Goal: Task Accomplishment & Management: Manage account settings

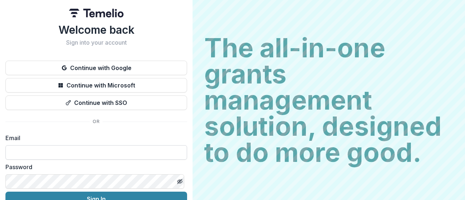
click at [92, 148] on input at bounding box center [96, 152] width 182 height 15
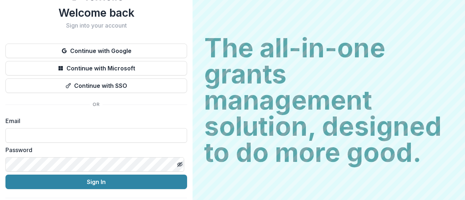
scroll to position [17, 0]
type input "**********"
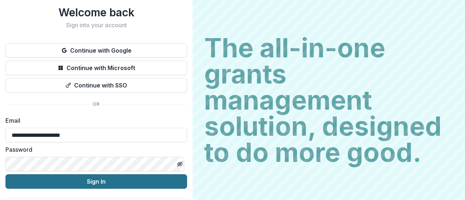
click at [102, 183] on button "Sign In" at bounding box center [96, 181] width 182 height 15
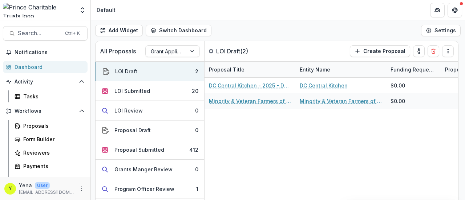
click at [220, 24] on div "Add Widget Switch Dashboard Default New Dashboard Settings" at bounding box center [278, 30] width 374 height 20
click at [242, 159] on div "DC Central Kitchen - 2025 - DC - Full Application DC Central Kitchen $0.00 Mino…" at bounding box center [367, 141] width 327 height 126
click at [231, 146] on div "DC Central Kitchen - 2025 - DC - Full Application DC Central Kitchen $0.00 Mino…" at bounding box center [367, 141] width 327 height 126
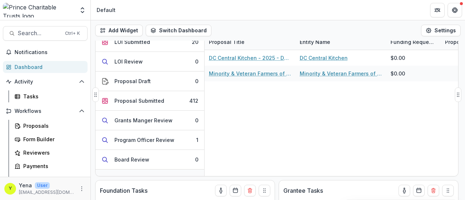
scroll to position [21, 0]
click at [147, 98] on div "Proposal Submitted" at bounding box center [139, 102] width 50 height 8
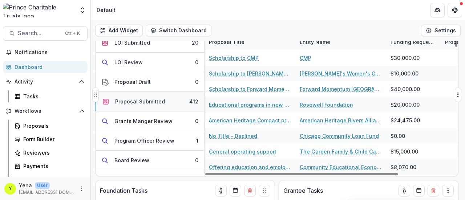
click at [159, 101] on div "Proposal Submitted" at bounding box center [140, 102] width 50 height 8
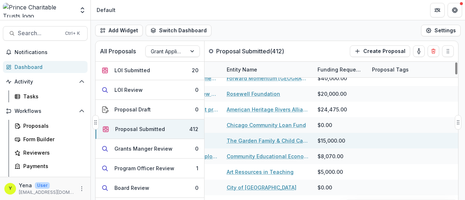
scroll to position [38, 0]
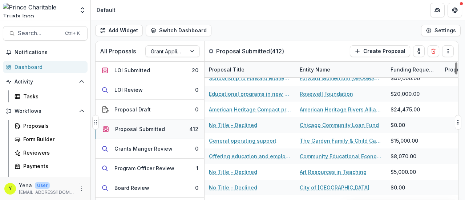
click at [153, 127] on div "Proposal Submitted" at bounding box center [140, 129] width 50 height 8
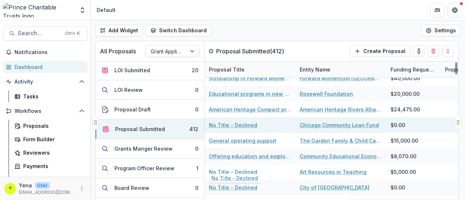
scroll to position [0, 0]
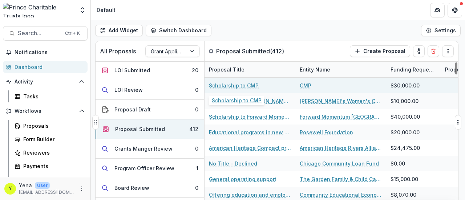
click at [245, 85] on link "Scholarship to CMP" at bounding box center [234, 86] width 50 height 8
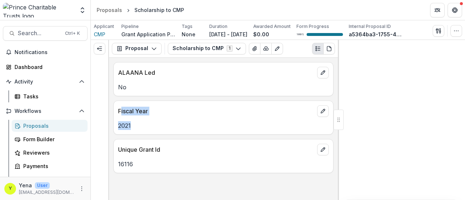
drag, startPoint x: 120, startPoint y: 106, endPoint x: 137, endPoint y: 129, distance: 28.5
click at [137, 129] on div "Fiscal Year 2021" at bounding box center [223, 118] width 220 height 34
click at [137, 129] on p "2021" at bounding box center [223, 125] width 211 height 9
click at [113, 11] on div "Proposals" at bounding box center [109, 10] width 25 height 8
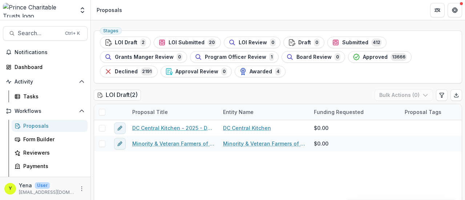
scroll to position [21, 0]
click at [356, 69] on ul "Stages LOI Draft 2 LOI Submitted 20 LOI Review 0 Draft 0 Submitted 412 Grants M…" at bounding box center [278, 57] width 356 height 41
click at [353, 42] on span "Submitted" at bounding box center [355, 43] width 26 height 6
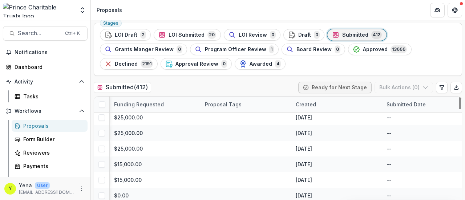
scroll to position [3, 154]
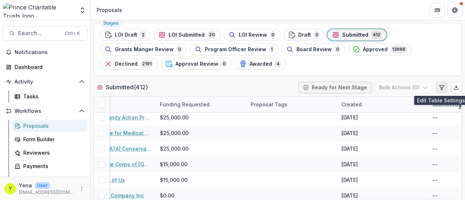
click at [439, 91] on button "Edit table settings" at bounding box center [442, 88] width 12 height 12
select select "******"
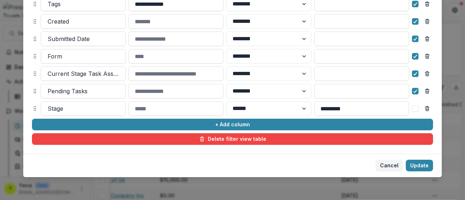
scroll to position [163, 0]
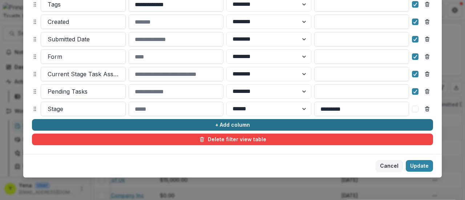
click at [218, 125] on button "+ Add column" at bounding box center [232, 125] width 401 height 12
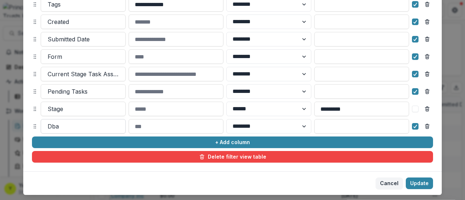
click at [101, 124] on div at bounding box center [83, 126] width 71 height 10
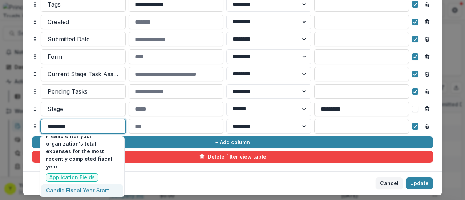
scroll to position [107, 0]
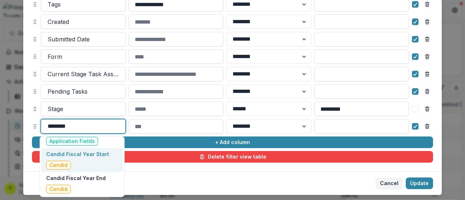
type input "********"
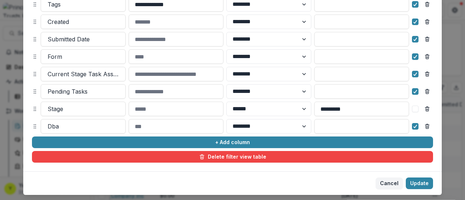
click at [166, 189] on footer "Cancel Update" at bounding box center [232, 183] width 418 height 24
click at [387, 184] on button "Cancel" at bounding box center [389, 184] width 27 height 12
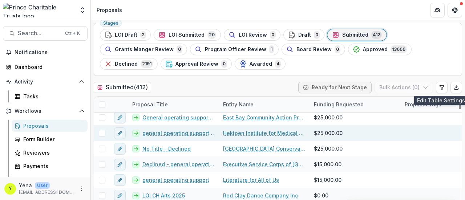
scroll to position [0, 0]
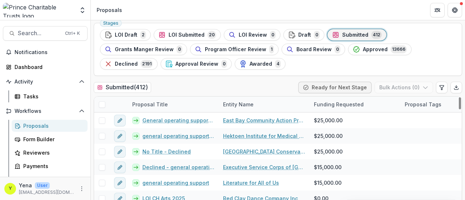
click at [207, 82] on div "Submitted ( 412 ) Ready for Next Stage Bulk Actions ( 0 )" at bounding box center [278, 89] width 368 height 15
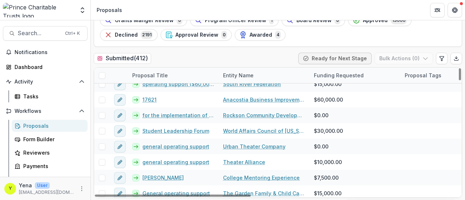
scroll to position [54, 0]
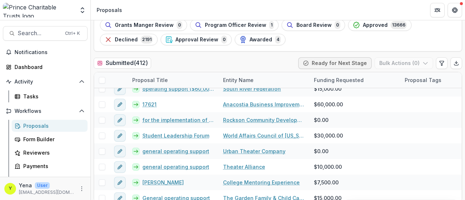
click at [222, 58] on div "Submitted ( 412 ) Ready for Next Stage Bulk Actions ( 0 )" at bounding box center [278, 64] width 368 height 15
click at [207, 60] on div "Submitted ( 412 ) Ready for Next Stage Bulk Actions ( 0 )" at bounding box center [278, 64] width 368 height 15
click at [185, 62] on div "Submitted ( 412 ) Ready for Next Stage Bulk Actions ( 0 )" at bounding box center [278, 64] width 368 height 15
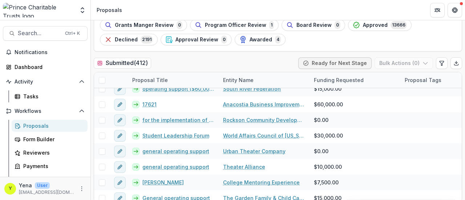
scroll to position [42, 0]
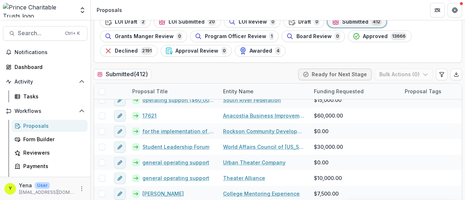
click at [185, 73] on div "Submitted ( 412 ) Ready for Next Stage Bulk Actions ( 0 )" at bounding box center [278, 76] width 368 height 15
click at [201, 73] on div "Submitted ( 412 ) Ready for Next Stage Bulk Actions ( 0 )" at bounding box center [278, 76] width 368 height 15
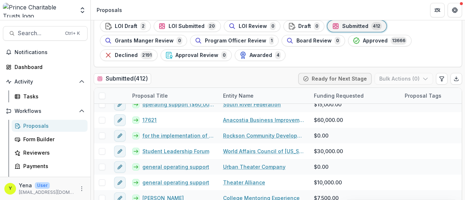
scroll to position [37, 0]
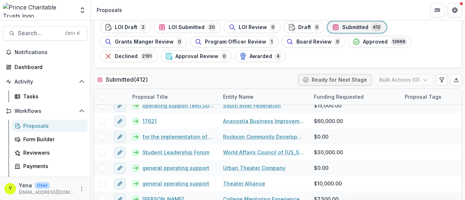
click at [206, 84] on div "Submitted ( 412 ) Ready for Next Stage Bulk Actions ( 0 )" at bounding box center [278, 81] width 368 height 15
click at [211, 75] on div "Submitted ( 412 ) Ready for Next Stage Bulk Actions ( 0 )" at bounding box center [278, 81] width 368 height 15
click at [192, 76] on div "Submitted ( 412 ) Ready for Next Stage Bulk Actions ( 0 )" at bounding box center [278, 81] width 368 height 15
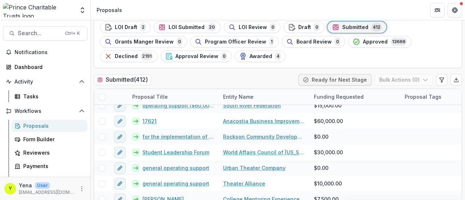
click at [192, 76] on div "Submitted ( 412 ) Ready for Next Stage Bulk Actions ( 0 )" at bounding box center [278, 81] width 368 height 15
click at [200, 77] on div "Submitted ( 412 ) Ready for Next Stage Bulk Actions ( 0 )" at bounding box center [278, 81] width 368 height 15
click at [187, 74] on div "Submitted ( 412 ) Ready for Next Stage Bulk Actions ( 0 )" at bounding box center [278, 81] width 368 height 15
click at [199, 78] on div "Submitted ( 412 ) Ready for Next Stage Bulk Actions ( 0 )" at bounding box center [278, 81] width 368 height 15
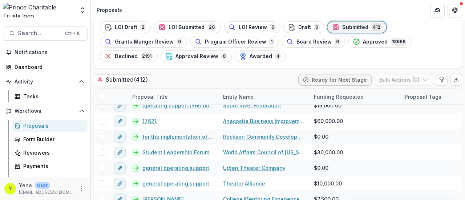
click at [192, 77] on div "Submitted ( 412 ) Ready for Next Stage Bulk Actions ( 0 )" at bounding box center [278, 81] width 368 height 15
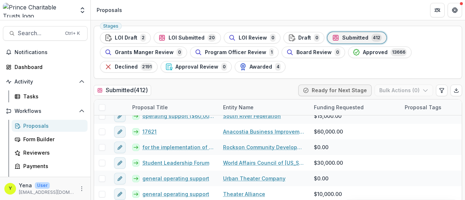
scroll to position [26, 0]
click at [165, 26] on div "Stages LOI Draft 2 LOI Submitted 20 LOI Review 0 Draft 0 Submitted 412 Grants M…" at bounding box center [278, 52] width 368 height 53
click at [328, 68] on ul "Stages LOI Draft 2 LOI Submitted 20 LOI Review 0 Draft 0 Submitted 412 Grants M…" at bounding box center [278, 52] width 356 height 41
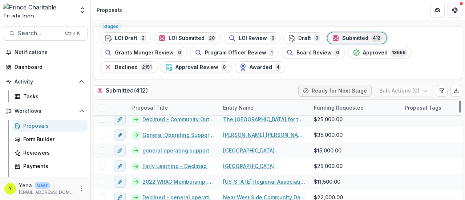
scroll to position [1113, 0]
click at [194, 93] on div "Submitted ( 412 ) Ready for Next Stage Bulk Actions ( 0 )" at bounding box center [278, 92] width 368 height 15
click at [190, 24] on div "Stages LOI Draft 2 LOI Submitted 20 LOI Review 0 Draft 0 Submitted 412 Grants M…" at bounding box center [278, 128] width 374 height 210
click at [178, 14] on header "Proposals" at bounding box center [278, 10] width 374 height 20
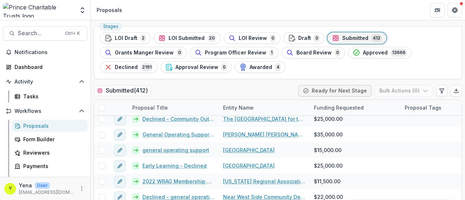
click at [185, 19] on header "Proposals" at bounding box center [278, 10] width 374 height 20
click at [225, 87] on div "Submitted ( 412 ) Ready for Next Stage Bulk Actions ( 0 )" at bounding box center [278, 92] width 368 height 15
click at [216, 87] on div "Submitted ( 412 ) Ready for Next Stage Bulk Actions ( 0 )" at bounding box center [278, 92] width 368 height 15
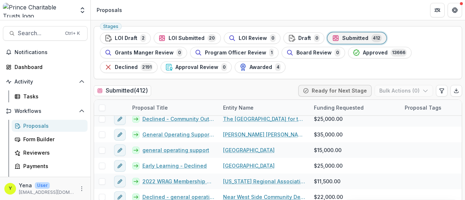
click at [223, 87] on div "Submitted ( 412 ) Ready for Next Stage Bulk Actions ( 0 )" at bounding box center [278, 92] width 368 height 15
click at [259, 88] on div "Submitted ( 412 ) Ready for Next Stage Bulk Actions ( 0 )" at bounding box center [278, 92] width 368 height 15
click at [261, 85] on div "Submitted ( 412 ) Ready for Next Stage Bulk Actions ( 0 )" at bounding box center [278, 92] width 368 height 15
click at [236, 86] on div "Submitted ( 412 ) Ready for Next Stage Bulk Actions ( 0 )" at bounding box center [278, 92] width 368 height 15
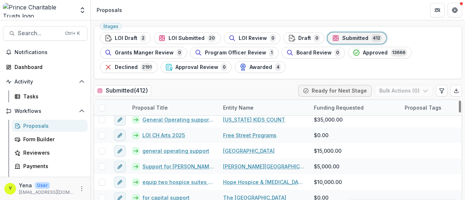
scroll to position [1632, 0]
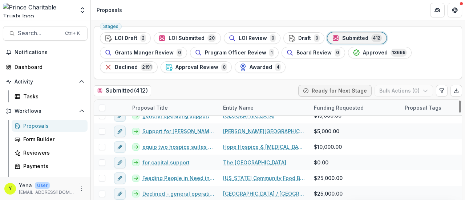
click at [236, 83] on div "Stages LOI Draft 2 LOI Submitted 20 LOI Review 0 Draft 0 Submitted 412 Grants M…" at bounding box center [278, 128] width 374 height 210
click at [258, 67] on span "Awarded" at bounding box center [260, 67] width 23 height 6
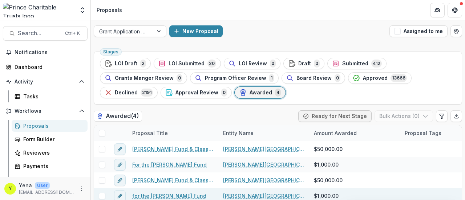
scroll to position [0, 0]
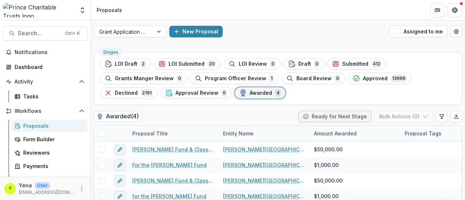
click at [175, 109] on div "Stages LOI Draft 2 LOI Submitted 20 LOI Review 0 Draft 0 Submitted 412 Grants M…" at bounding box center [278, 154] width 374 height 210
click at [141, 89] on span "2191" at bounding box center [147, 93] width 12 height 8
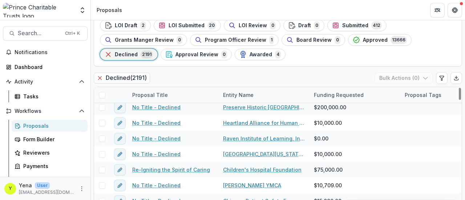
scroll to position [657, 0]
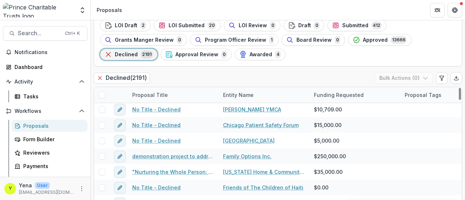
click at [219, 78] on div "Declined ( 2191 ) Bulk Actions ( 0 )" at bounding box center [278, 79] width 368 height 15
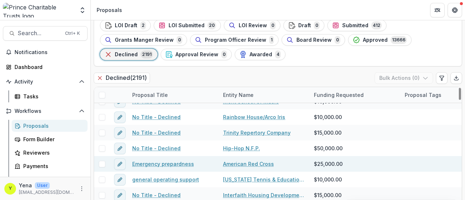
scroll to position [921, 0]
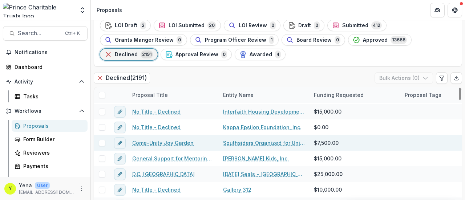
click at [163, 143] on link "Come-Unity Joy Garden" at bounding box center [162, 143] width 61 height 8
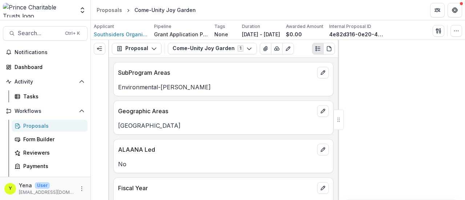
scroll to position [52, 0]
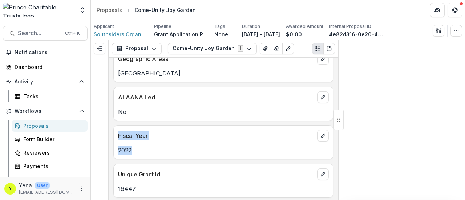
drag, startPoint x: 117, startPoint y: 134, endPoint x: 143, endPoint y: 151, distance: 31.0
click at [143, 151] on div "Fiscal Year 2022" at bounding box center [223, 142] width 220 height 34
click at [143, 151] on p "2022" at bounding box center [223, 150] width 211 height 9
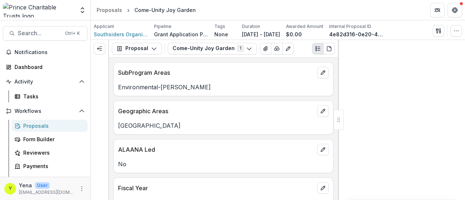
click at [153, 83] on p "Environmental-Aya" at bounding box center [223, 87] width 211 height 9
click at [165, 87] on p "Environmental-Aya" at bounding box center [223, 87] width 211 height 9
click at [148, 84] on p "Environmental-Aya" at bounding box center [223, 87] width 211 height 9
click at [113, 11] on div "Proposals" at bounding box center [109, 10] width 25 height 8
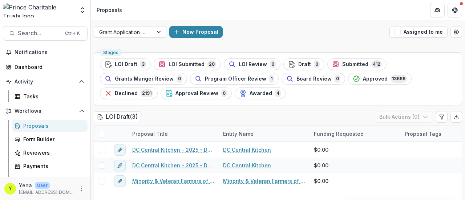
click at [181, 111] on div "LOI Draft ( 3 ) Bulk Actions ( 0 )" at bounding box center [278, 118] width 368 height 15
click at [307, 101] on div "Stages LOI Draft 3 LOI Submitted 20 LOI Review 0 Draft 0 Submitted 412 Grants M…" at bounding box center [278, 78] width 368 height 53
click at [352, 95] on ul "Stages LOI Draft 3 LOI Submitted 20 LOI Review 0 Draft 0 Submitted 412 Grants M…" at bounding box center [278, 78] width 356 height 41
click at [331, 94] on ul "Stages LOI Draft 3 LOI Submitted 20 LOI Review 0 Draft 0 Submitted 412 Grants M…" at bounding box center [278, 78] width 356 height 41
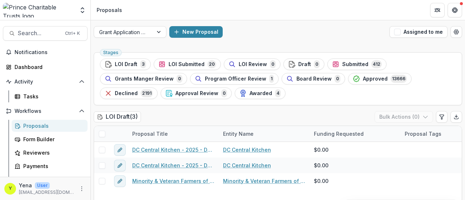
click at [352, 96] on ul "Stages LOI Draft 3 LOI Submitted 20 LOI Review 0 Draft 0 Submitted 412 Grants M…" at bounding box center [278, 78] width 356 height 41
click at [361, 96] on ul "Stages LOI Draft 3 LOI Submitted 20 LOI Review 0 Draft 0 Submitted 412 Grants M…" at bounding box center [278, 78] width 356 height 41
click at [274, 35] on div "New Proposal" at bounding box center [277, 32] width 217 height 12
click at [353, 101] on div "Stages LOI Draft 3 LOI Submitted 20 LOI Review 0 Draft 0 Submitted 412 Grants M…" at bounding box center [278, 78] width 368 height 53
click at [299, 103] on div "Stages LOI Draft 3 LOI Submitted 20 LOI Review 0 Draft 0 Submitted 412 Grants M…" at bounding box center [278, 78] width 368 height 53
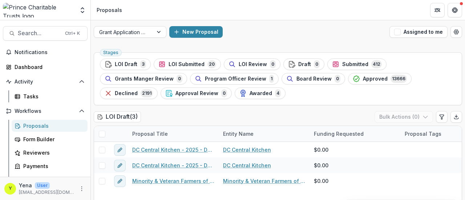
click at [344, 96] on ul "Stages LOI Draft 3 LOI Submitted 20 LOI Review 0 Draft 0 Submitted 412 Grants M…" at bounding box center [278, 78] width 356 height 41
click at [333, 94] on ul "Stages LOI Draft 3 LOI Submitted 20 LOI Review 0 Draft 0 Submitted 412 Grants M…" at bounding box center [278, 78] width 356 height 41
click at [333, 93] on ul "Stages LOI Draft 3 LOI Submitted 20 LOI Review 0 Draft 0 Submitted 412 Grants M…" at bounding box center [278, 78] width 356 height 41
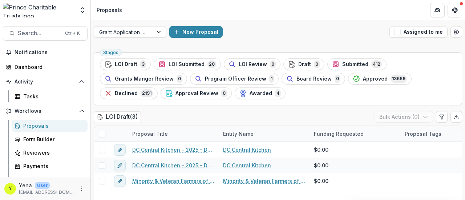
click at [336, 37] on div "New Proposal" at bounding box center [277, 32] width 217 height 12
click at [350, 63] on span "Submitted" at bounding box center [355, 64] width 26 height 6
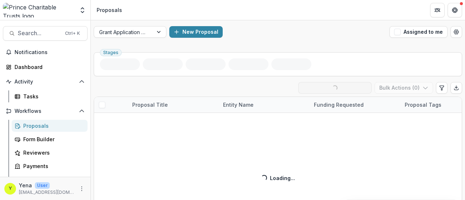
scroll to position [29, 0]
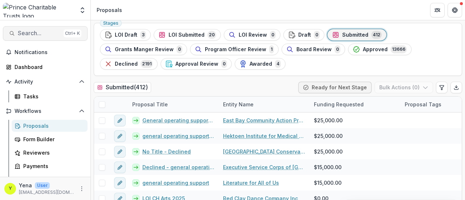
click at [41, 30] on span "Search..." at bounding box center [39, 33] width 43 height 7
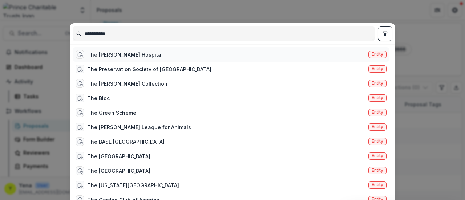
type input "**********"
click at [110, 53] on div "The Miriam Hospital" at bounding box center [125, 55] width 76 height 8
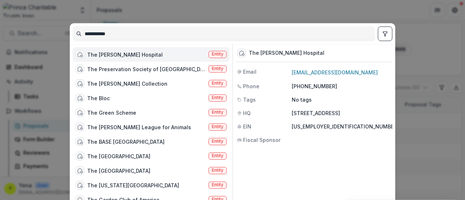
scroll to position [52, 0]
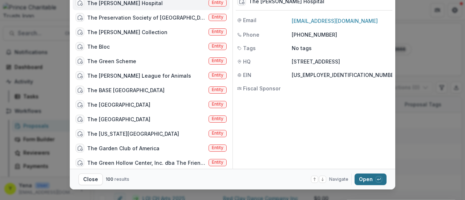
click at [369, 180] on button "Open with enter key" at bounding box center [370, 180] width 32 height 12
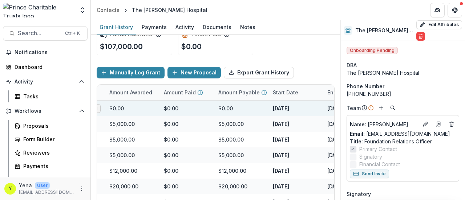
scroll to position [0, 186]
click at [168, 106] on div "$0.00" at bounding box center [169, 109] width 15 height 8
click at [171, 107] on div "$0.00" at bounding box center [169, 109] width 15 height 8
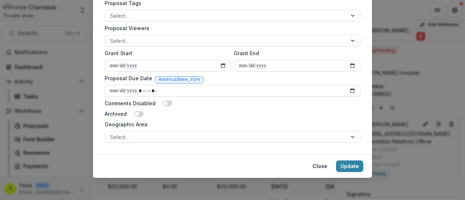
scroll to position [0, 0]
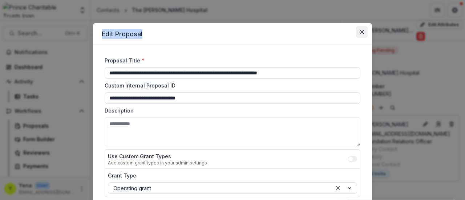
click at [365, 28] on button "Close" at bounding box center [362, 32] width 12 height 12
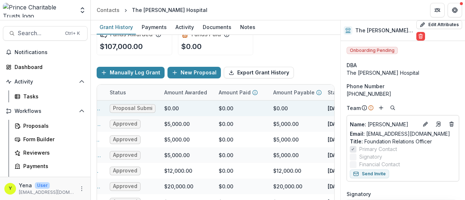
scroll to position [0, 130]
click at [134, 108] on span "Proposal Submitted" at bounding box center [132, 108] width 39 height 6
click at [119, 107] on span "Proposal Submitted" at bounding box center [132, 108] width 39 height 6
drag, startPoint x: 113, startPoint y: 107, endPoint x: 146, endPoint y: 110, distance: 33.1
click at [146, 110] on span "Proposal Submitted" at bounding box center [132, 108] width 39 height 6
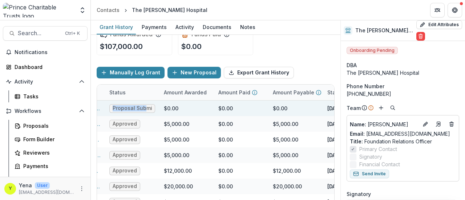
click at [134, 108] on span "Proposal Submitted" at bounding box center [132, 108] width 39 height 6
click at [138, 106] on span "Proposal Submitted" at bounding box center [132, 108] width 39 height 6
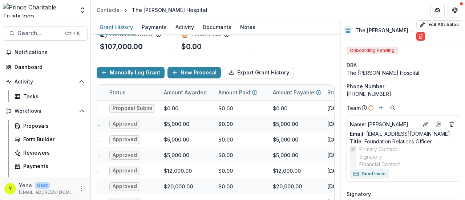
drag, startPoint x: 138, startPoint y: 106, endPoint x: 124, endPoint y: 95, distance: 18.3
click at [124, 95] on div "Status" at bounding box center [117, 93] width 25 height 8
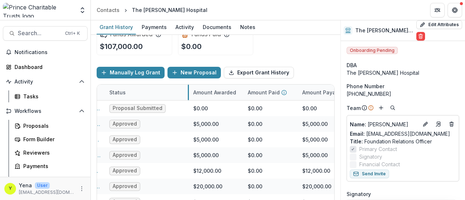
drag, startPoint x: 159, startPoint y: 93, endPoint x: 206, endPoint y: 95, distance: 47.6
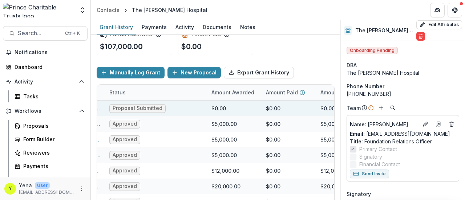
scroll to position [0, 0]
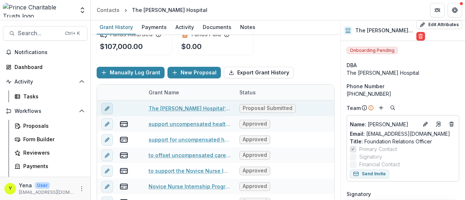
click at [106, 106] on icon "edit" at bounding box center [107, 109] width 6 height 6
type input "**********"
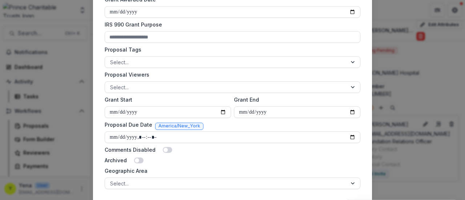
scroll to position [326, 0]
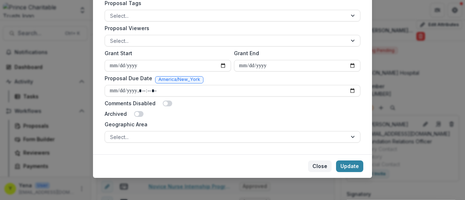
click at [319, 167] on button "Close" at bounding box center [320, 167] width 24 height 12
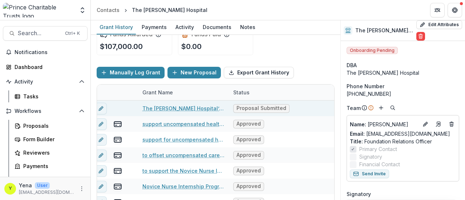
scroll to position [0, 0]
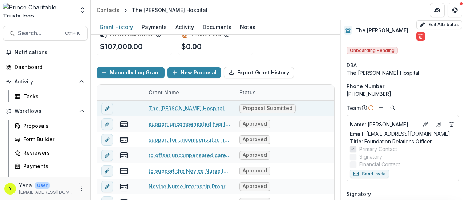
click at [260, 106] on span "Proposal Submitted" at bounding box center [268, 108] width 50 height 6
click at [202, 107] on link "The Miriam Hospital’s Centennial Campaign: Honoring Our Past, Building Our Futu…" at bounding box center [190, 109] width 82 height 8
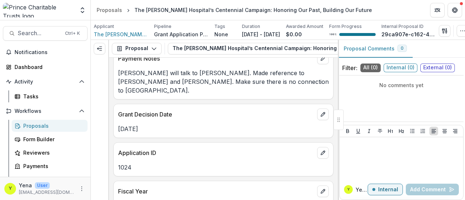
scroll to position [180, 0]
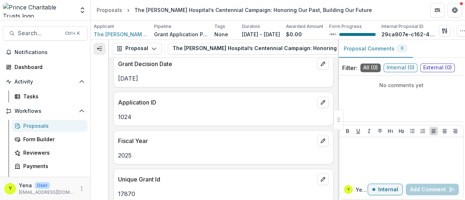
click at [97, 52] on icon "Expand left" at bounding box center [100, 49] width 6 height 6
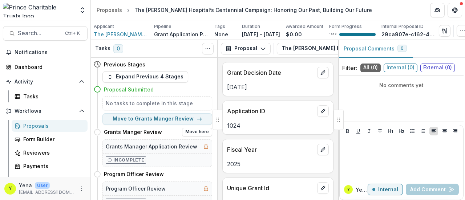
scroll to position [9, 0]
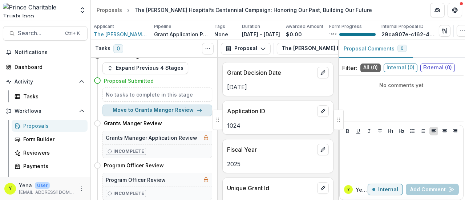
click at [148, 111] on button "Move to Grants Manger Review" at bounding box center [157, 111] width 110 height 12
select select "**********"
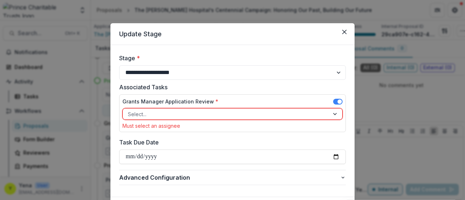
scroll to position [39, 0]
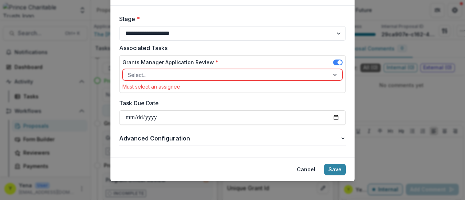
click at [169, 68] on div "Grants Manager Application Review *" at bounding box center [232, 63] width 220 height 11
click at [161, 74] on div at bounding box center [226, 74] width 196 height 9
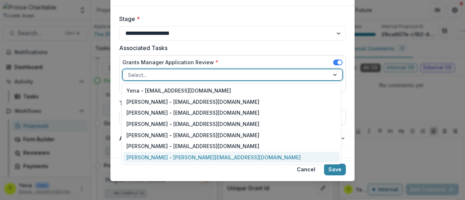
click at [146, 159] on div "Sharon Robison - srobison@princetrusts.org" at bounding box center [231, 157] width 217 height 11
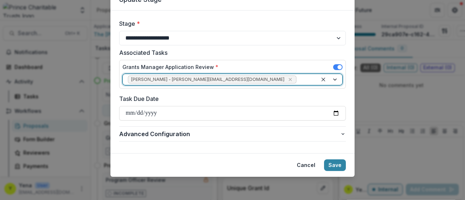
scroll to position [33, 0]
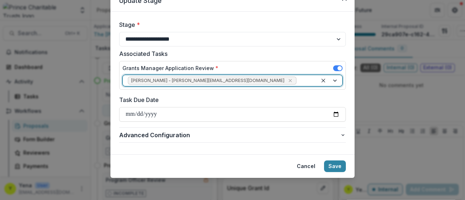
click at [238, 166] on div "Cancel Save" at bounding box center [232, 167] width 227 height 12
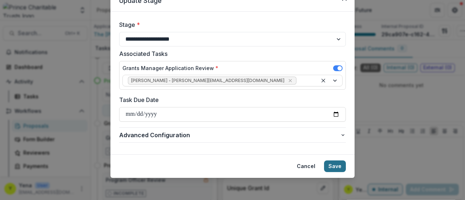
click at [334, 165] on button "Save" at bounding box center [335, 167] width 22 height 12
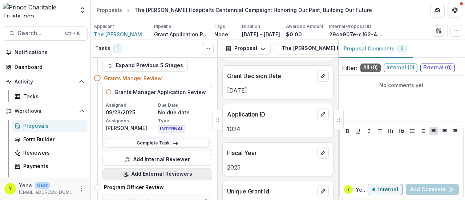
scroll to position [38, 0]
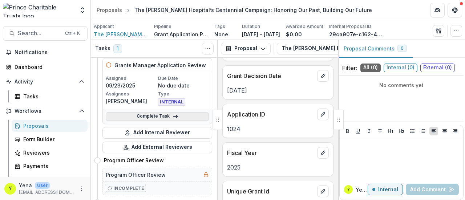
click at [155, 116] on link "Complete Task" at bounding box center [157, 116] width 103 height 9
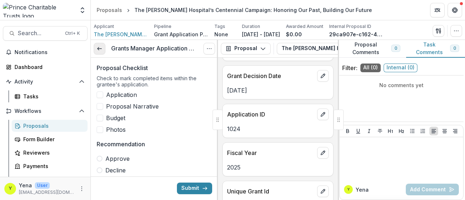
click at [102, 45] on link at bounding box center [100, 49] width 12 height 12
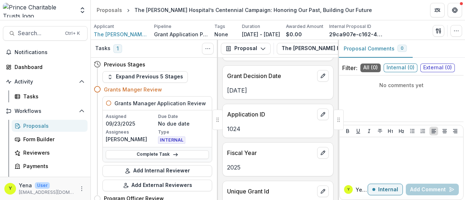
click at [165, 133] on p "Type" at bounding box center [183, 132] width 51 height 7
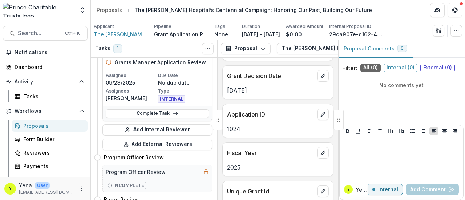
scroll to position [41, 0]
click at [127, 98] on p "Sharon Robison" at bounding box center [131, 98] width 51 height 8
click at [139, 99] on p "Sharon Robison" at bounding box center [131, 98] width 51 height 8
click at [157, 111] on link "Complete Task" at bounding box center [157, 113] width 103 height 9
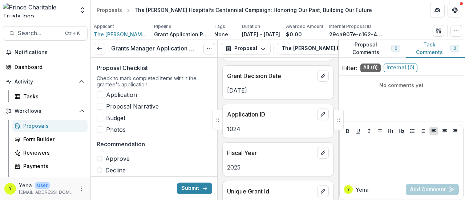
scroll to position [4, 0]
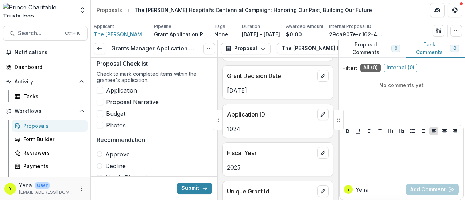
click at [124, 73] on div "Check to mark completed items within the grantee's application." at bounding box center [154, 78] width 115 height 15
click at [118, 90] on span "Application" at bounding box center [121, 90] width 31 height 9
click at [119, 103] on span "Proposal Narrative" at bounding box center [132, 102] width 53 height 9
click at [113, 115] on span "Budget" at bounding box center [115, 113] width 19 height 9
click at [115, 122] on span "Photos" at bounding box center [116, 125] width 20 height 9
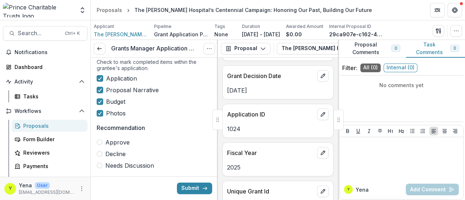
scroll to position [17, 0]
click at [119, 78] on span "Application" at bounding box center [121, 77] width 31 height 9
click at [118, 85] on span "Proposal Narrative" at bounding box center [132, 89] width 53 height 9
click at [110, 101] on span "Budget" at bounding box center [115, 101] width 19 height 9
click at [115, 109] on span "Photos" at bounding box center [116, 112] width 20 height 9
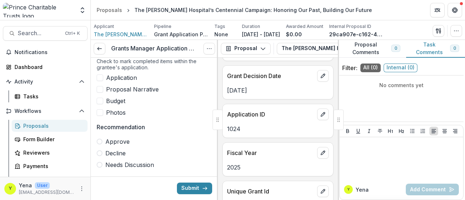
scroll to position [60, 0]
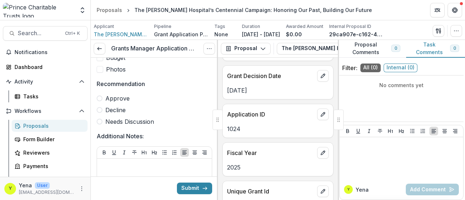
click at [118, 83] on p "Recommendation" at bounding box center [121, 84] width 48 height 9
click at [119, 110] on span "Decline" at bounding box center [115, 110] width 20 height 9
click at [117, 96] on span "Approve" at bounding box center [117, 98] width 24 height 9
click at [115, 107] on span "Decline" at bounding box center [115, 110] width 20 height 9
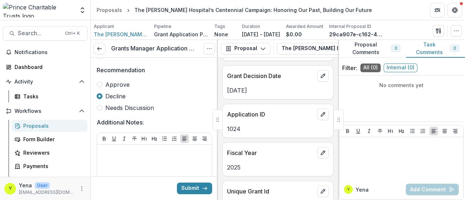
scroll to position [74, 0]
click at [114, 84] on span "Approve" at bounding box center [117, 84] width 24 height 9
click at [117, 103] on span "Needs Discussion" at bounding box center [129, 107] width 49 height 9
click at [117, 95] on span "Decline" at bounding box center [115, 96] width 20 height 9
click at [115, 82] on span "Approve" at bounding box center [117, 84] width 24 height 9
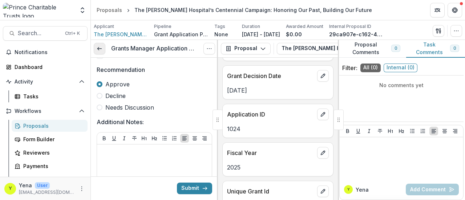
click at [99, 43] on link at bounding box center [100, 49] width 12 height 12
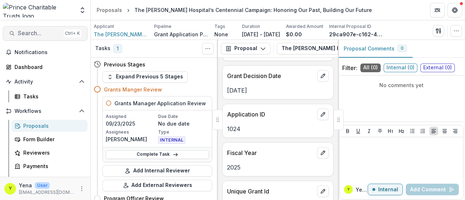
click at [38, 32] on span "Search..." at bounding box center [39, 33] width 43 height 7
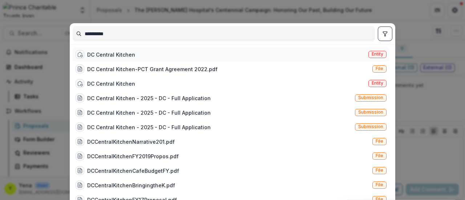
type input "**********"
click at [127, 57] on div "DC Central Kitchen" at bounding box center [111, 55] width 48 height 8
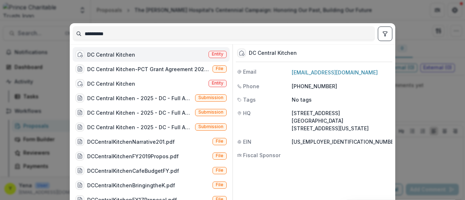
scroll to position [64, 0]
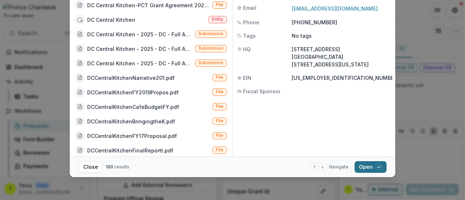
click at [372, 167] on button "Open with enter key" at bounding box center [370, 167] width 32 height 12
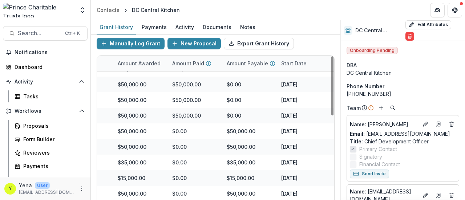
scroll to position [50, 0]
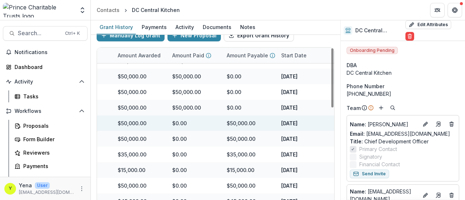
click at [126, 123] on div "$50,000.00" at bounding box center [132, 123] width 29 height 8
drag, startPoint x: 118, startPoint y: 123, endPoint x: 147, endPoint y: 123, distance: 29.8
click at [147, 123] on div "$50,000.00" at bounding box center [140, 123] width 54 height 16
click at [137, 125] on div "$50,000.00" at bounding box center [132, 123] width 29 height 8
click at [176, 127] on div "$0.00" at bounding box center [195, 123] width 54 height 16
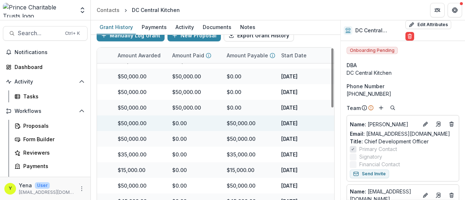
scroll to position [60, 176]
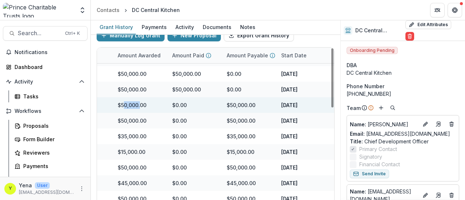
drag, startPoint x: 124, startPoint y: 104, endPoint x: 139, endPoint y: 102, distance: 15.8
click at [139, 102] on div "$50,000.00" at bounding box center [132, 105] width 29 height 8
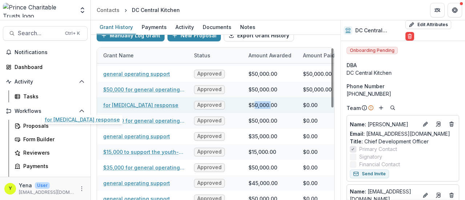
scroll to position [60, 123]
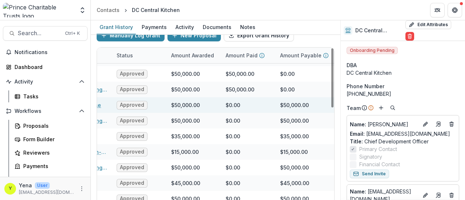
click at [171, 105] on div "$50,000.00" at bounding box center [185, 105] width 29 height 8
drag, startPoint x: 171, startPoint y: 104, endPoint x: 204, endPoint y: 101, distance: 32.8
click at [204, 101] on div "$50,000.00" at bounding box center [194, 105] width 54 height 16
click at [235, 102] on div "$0.00" at bounding box center [233, 105] width 15 height 8
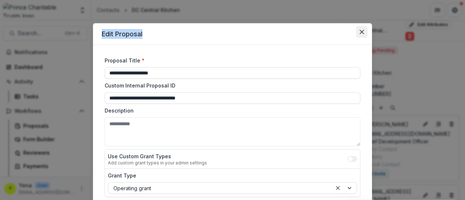
click at [361, 32] on icon "Close" at bounding box center [362, 32] width 4 height 4
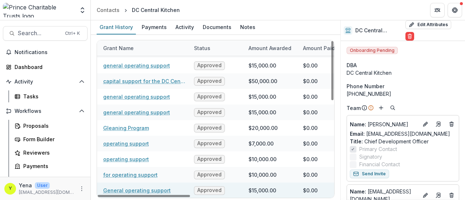
scroll to position [248, 0]
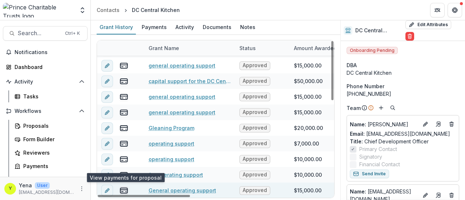
click at [120, 189] on rect "view-payments" at bounding box center [123, 190] width 7 height 5
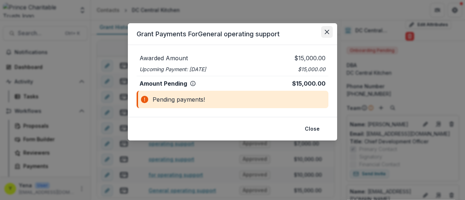
click at [325, 30] on icon "Close" at bounding box center [327, 32] width 4 height 4
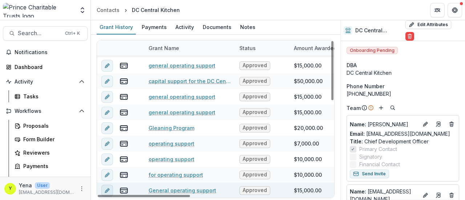
click at [106, 188] on icon "edit" at bounding box center [107, 191] width 6 height 6
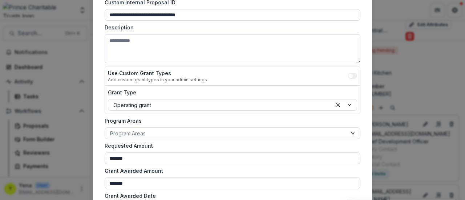
scroll to position [0, 0]
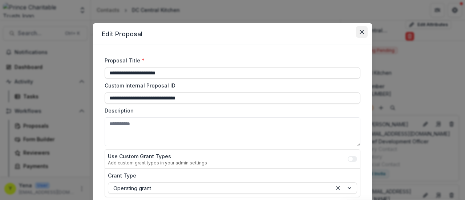
click at [360, 31] on icon "Close" at bounding box center [362, 32] width 4 height 4
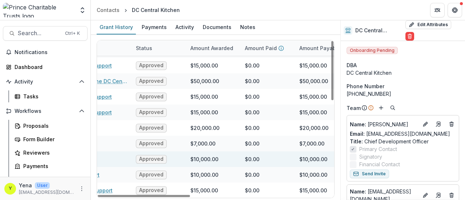
scroll to position [248, 186]
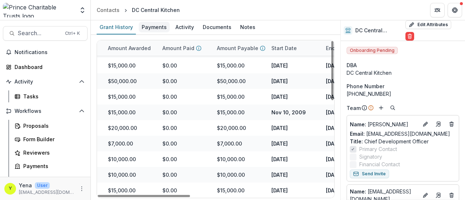
click at [155, 28] on div "Payments" at bounding box center [154, 27] width 31 height 11
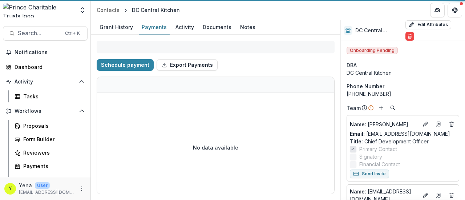
select select "****"
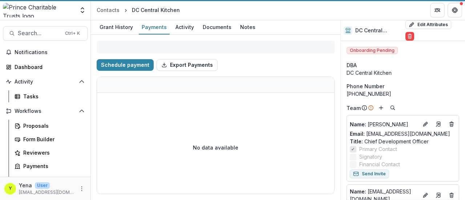
select select "****"
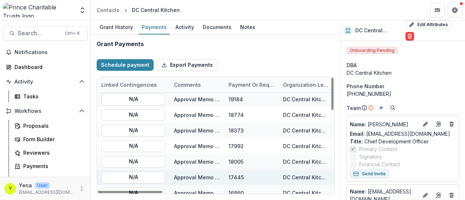
scroll to position [73, 450]
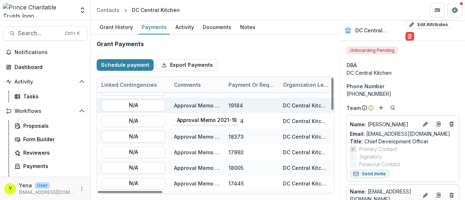
select select "****"
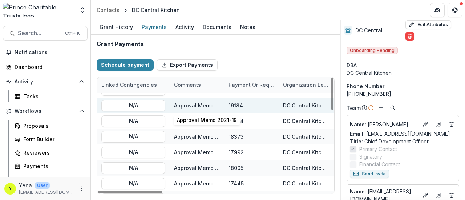
select select "****"
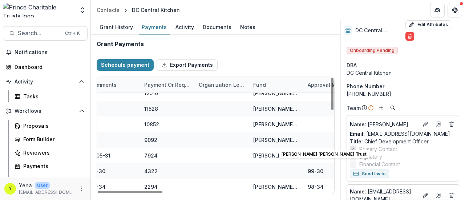
scroll to position [289, 498]
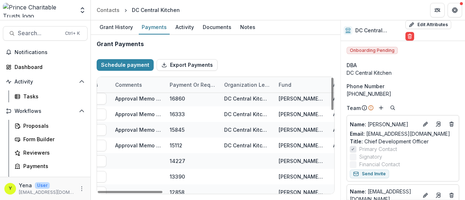
select select "****"
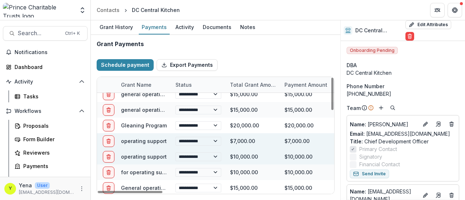
scroll to position [288, 31]
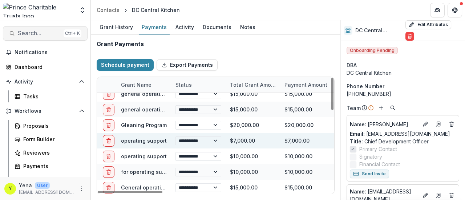
click at [40, 35] on span "Search..." at bounding box center [39, 33] width 43 height 7
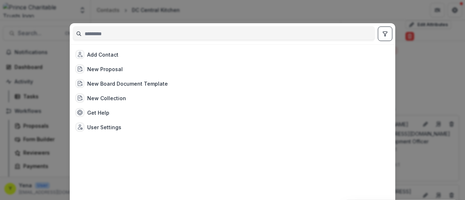
click at [58, 53] on div "Add Contact New Proposal New Board Document Template New Collection Get Help Us…" at bounding box center [232, 100] width 465 height 200
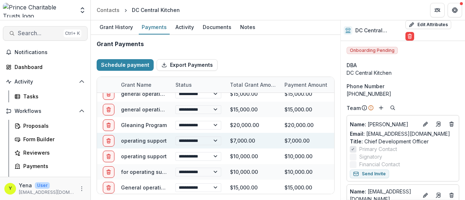
click at [36, 33] on span "Search..." at bounding box center [39, 33] width 43 height 7
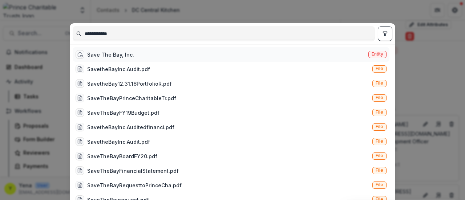
type input "**********"
click at [142, 54] on div "Save The Bay, Inc. Entity" at bounding box center [231, 54] width 317 height 15
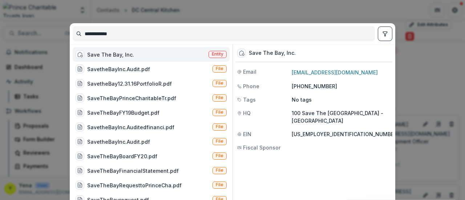
scroll to position [64, 0]
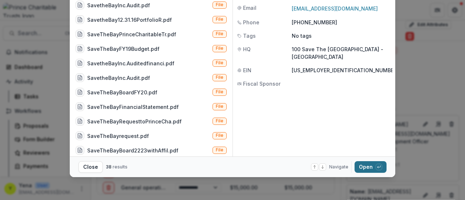
click at [366, 167] on button "Open with enter key" at bounding box center [370, 167] width 32 height 12
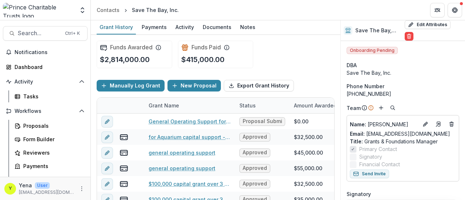
click at [303, 53] on div "Funds Awarded $2,814,000.00 Funds Paid $415,000.00" at bounding box center [216, 54] width 238 height 39
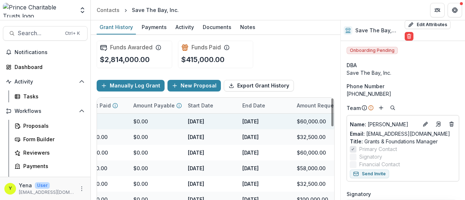
scroll to position [0, 270]
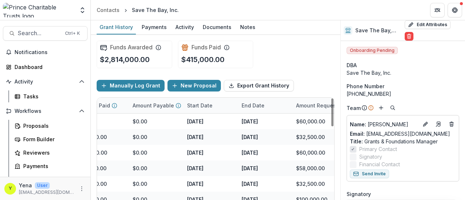
drag, startPoint x: 290, startPoint y: 52, endPoint x: 236, endPoint y: 93, distance: 68.0
click at [290, 52] on div "Funds Awarded $2,814,000.00 Funds Paid $415,000.00" at bounding box center [216, 54] width 238 height 39
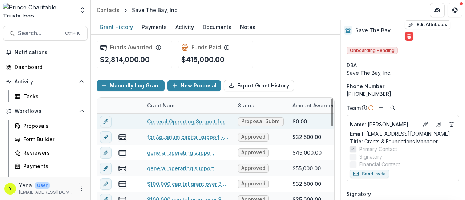
scroll to position [0, 0]
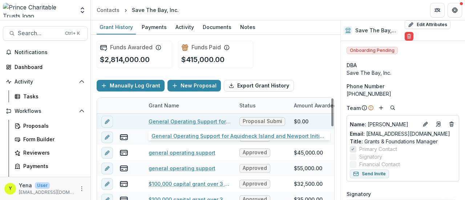
click at [167, 119] on link "General Operating Support for Aquidneck Island and Newport Initiatives in Fisca…" at bounding box center [190, 122] width 82 height 8
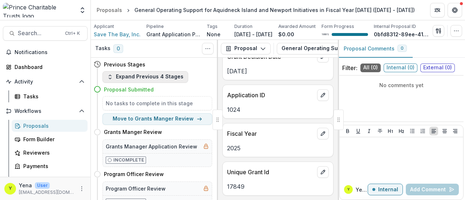
click at [116, 81] on button "Expand Previous 4 Stages" at bounding box center [145, 77] width 86 height 12
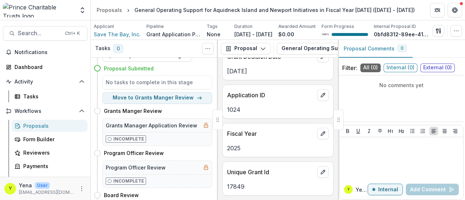
scroll to position [79, 0]
click at [159, 99] on button "Move to Grants Manger Review" at bounding box center [157, 98] width 110 height 12
select select "**********"
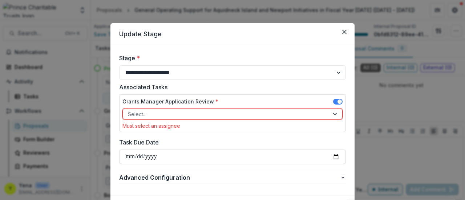
click at [232, 117] on div at bounding box center [226, 114] width 196 height 9
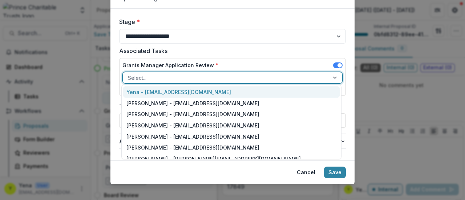
scroll to position [38, 0]
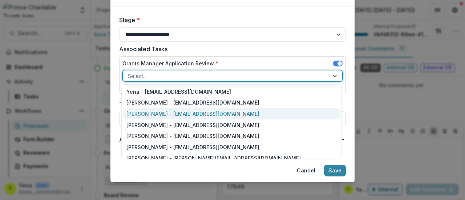
click at [144, 177] on footer "Cancel Save" at bounding box center [232, 171] width 244 height 24
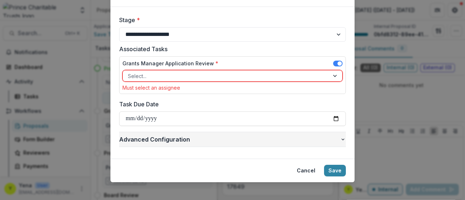
scroll to position [0, 0]
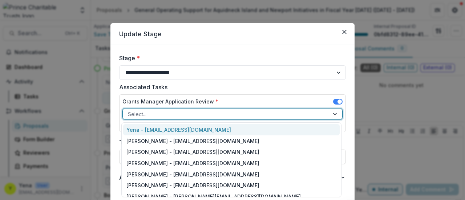
click at [177, 113] on div at bounding box center [226, 114] width 196 height 9
click at [115, 136] on form "**********" at bounding box center [232, 121] width 244 height 152
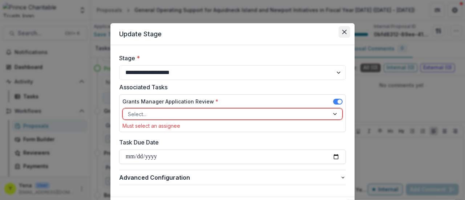
click at [343, 32] on icon "Close" at bounding box center [344, 32] width 4 height 4
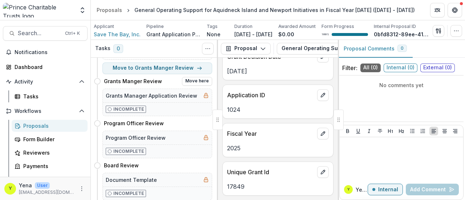
scroll to position [110, 0]
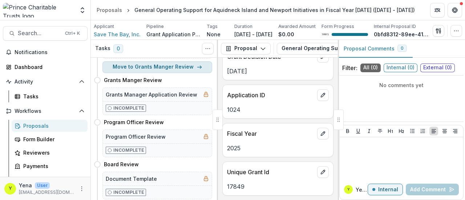
click at [154, 70] on button "Move to Grants Manger Review" at bounding box center [157, 67] width 110 height 12
select select "**********"
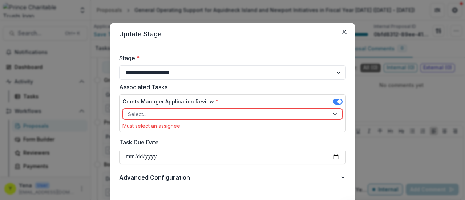
scroll to position [32, 0]
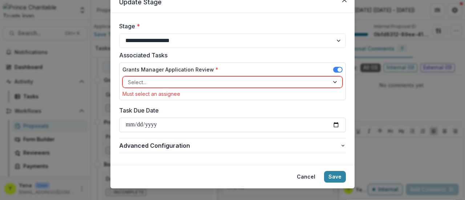
click at [144, 170] on footer "Cancel Save" at bounding box center [232, 177] width 244 height 24
click at [126, 123] on input "Task Due Date" at bounding box center [232, 125] width 227 height 15
click at [144, 162] on form "**********" at bounding box center [232, 89] width 244 height 152
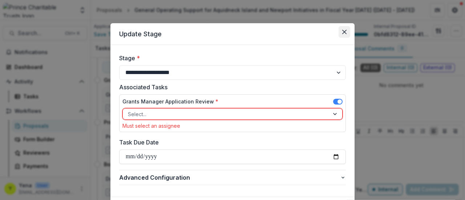
click at [344, 31] on icon "Close" at bounding box center [344, 32] width 4 height 4
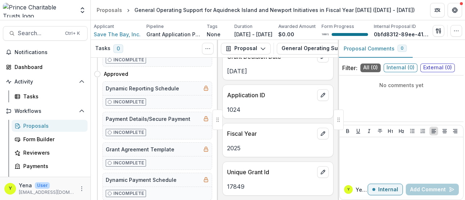
scroll to position [243, 0]
click at [219, 101] on div "SubProgram Areas Land Protection and Smart Growth Geographic Areas Rhode Island…" at bounding box center [278, 129] width 120 height 142
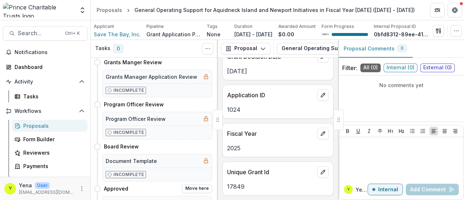
scroll to position [100, 0]
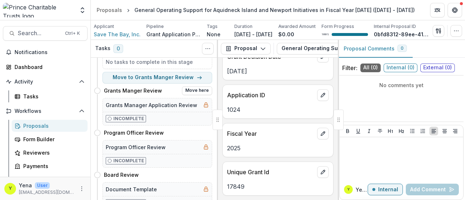
click at [131, 92] on h4 "Grants Manger Review" at bounding box center [133, 91] width 58 height 8
click at [139, 94] on h4 "Grants Manger Review" at bounding box center [133, 91] width 58 height 8
click at [134, 94] on h4 "Grants Manger Review" at bounding box center [133, 91] width 58 height 8
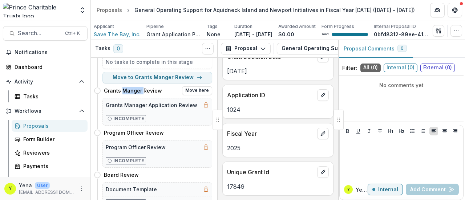
click at [134, 94] on h4 "Grants Manger Review" at bounding box center [133, 91] width 58 height 8
click at [143, 93] on h4 "Grants Manger Review" at bounding box center [133, 91] width 58 height 8
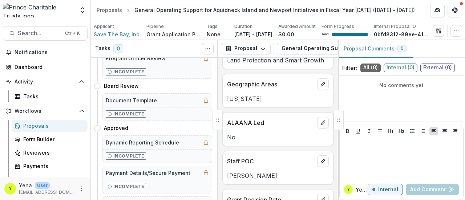
scroll to position [26, 0]
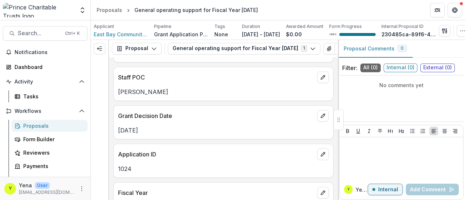
scroll to position [111, 0]
click at [127, 133] on p "9/11/25" at bounding box center [223, 130] width 211 height 9
click at [127, 133] on p "[DATE]" at bounding box center [223, 130] width 211 height 9
click at [138, 134] on p "[DATE]" at bounding box center [223, 130] width 211 height 9
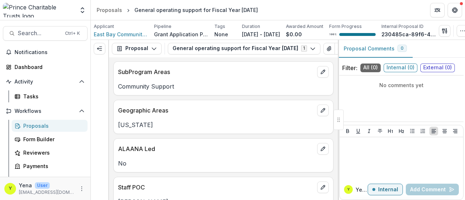
scroll to position [0, 0]
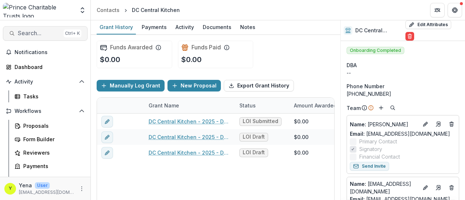
click at [34, 32] on span "Search..." at bounding box center [39, 33] width 43 height 7
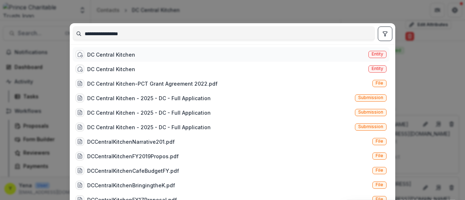
type input "**********"
click at [116, 58] on div "DC Central Kitchen" at bounding box center [111, 55] width 48 height 8
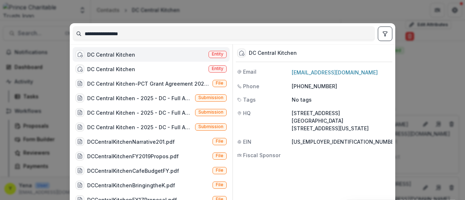
scroll to position [48, 0]
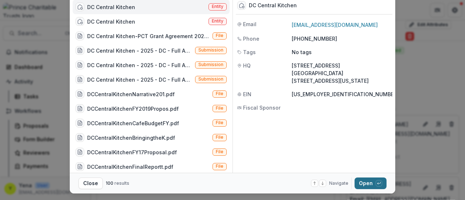
click at [364, 182] on button "Open with enter key" at bounding box center [370, 184] width 32 height 12
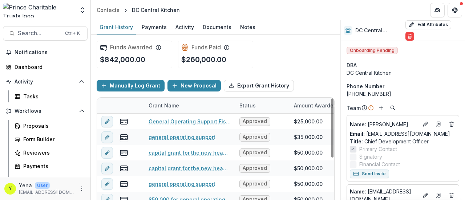
click at [275, 64] on div "Funds Awarded $842,000.00 Funds Paid $260,000.00" at bounding box center [216, 54] width 238 height 39
drag, startPoint x: 102, startPoint y: 59, endPoint x: 150, endPoint y: 61, distance: 48.0
click at [150, 61] on div "Funds Awarded $842,000.00" at bounding box center [135, 55] width 76 height 28
drag, startPoint x: 183, startPoint y: 58, endPoint x: 224, endPoint y: 60, distance: 41.8
click at [224, 60] on p "$260,000.00" at bounding box center [203, 59] width 45 height 11
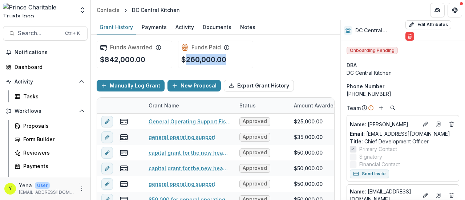
click at [209, 58] on p "$260,000.00" at bounding box center [203, 59] width 45 height 11
click at [111, 58] on p "$842,000.00" at bounding box center [122, 59] width 45 height 11
click at [193, 61] on p "$260,000.00" at bounding box center [203, 59] width 45 height 11
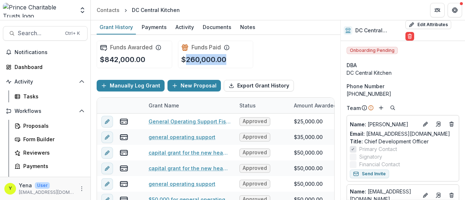
click at [193, 61] on p "$260,000.00" at bounding box center [203, 59] width 45 height 11
click at [119, 63] on p "$842,000.00" at bounding box center [122, 59] width 45 height 11
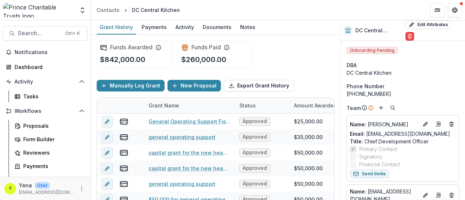
click at [183, 56] on p "$260,000.00" at bounding box center [203, 59] width 45 height 11
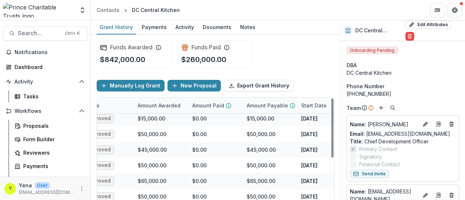
scroll to position [144, 156]
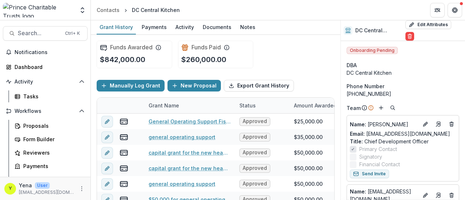
scroll to position [144, 156]
